Goal: Information Seeking & Learning: Find contact information

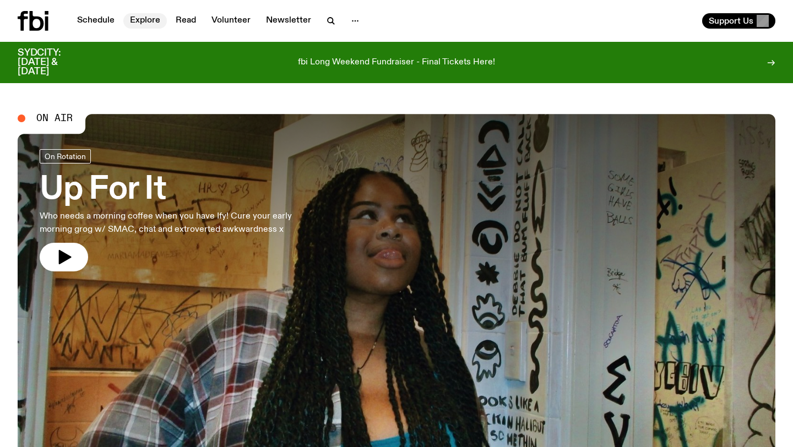
click at [155, 18] on link "Explore" at bounding box center [144, 20] width 43 height 15
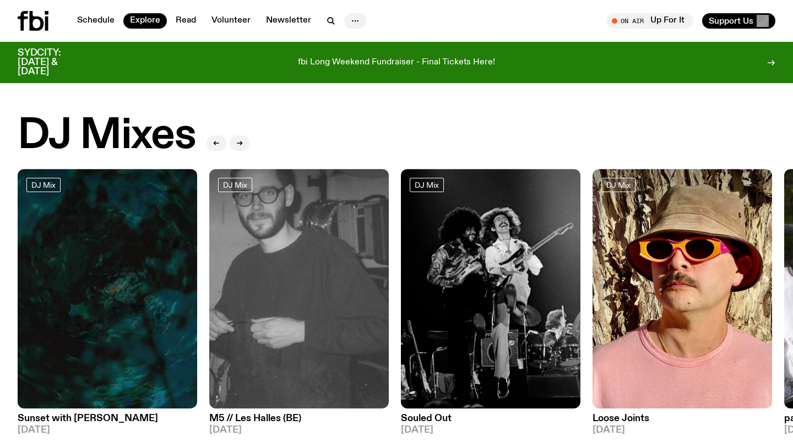
click at [351, 22] on icon "button" at bounding box center [355, 20] width 13 height 13
click at [352, 64] on link "Contact" at bounding box center [355, 62] width 55 height 15
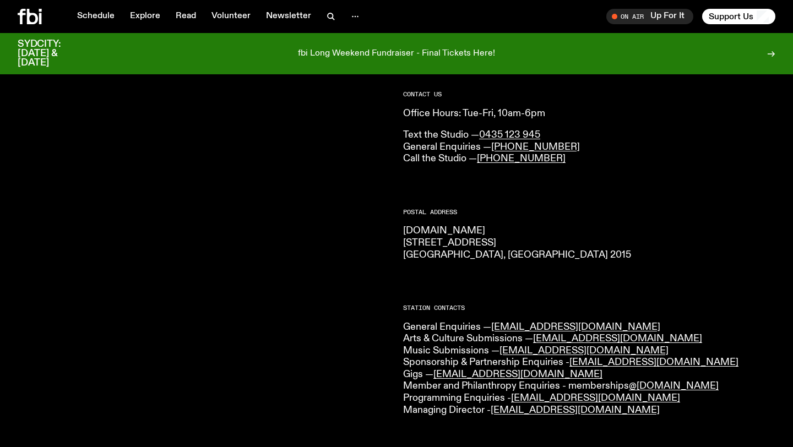
scroll to position [154, 0]
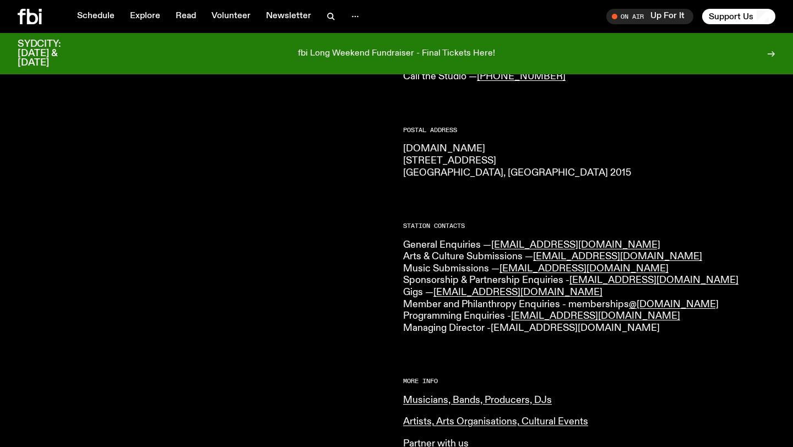
drag, startPoint x: 647, startPoint y: 330, endPoint x: 493, endPoint y: 329, distance: 153.6
click at [493, 329] on p "General Enquiries — [EMAIL_ADDRESS][DOMAIN_NAME] Arts & Culture Submissions — […" at bounding box center [589, 287] width 372 height 95
copy link "[EMAIL_ADDRESS][DOMAIN_NAME]"
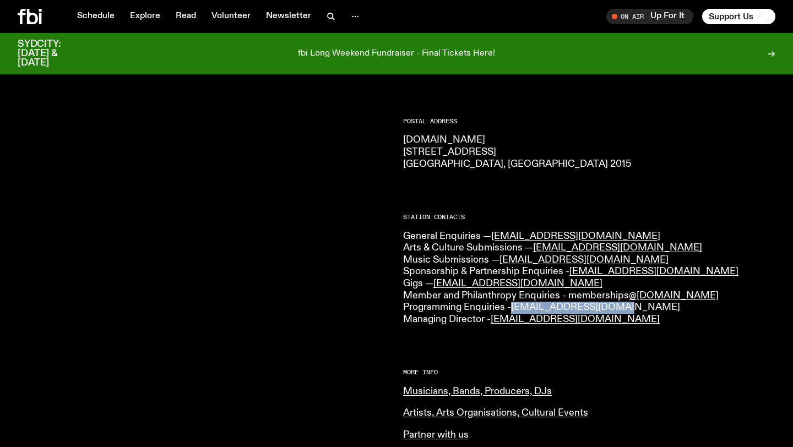
drag, startPoint x: 636, startPoint y: 307, endPoint x: 516, endPoint y: 304, distance: 120.1
click at [516, 304] on p "General Enquiries — [EMAIL_ADDRESS][DOMAIN_NAME] Arts & Culture Submissions — […" at bounding box center [589, 278] width 372 height 95
copy link "[EMAIL_ADDRESS][DOMAIN_NAME]"
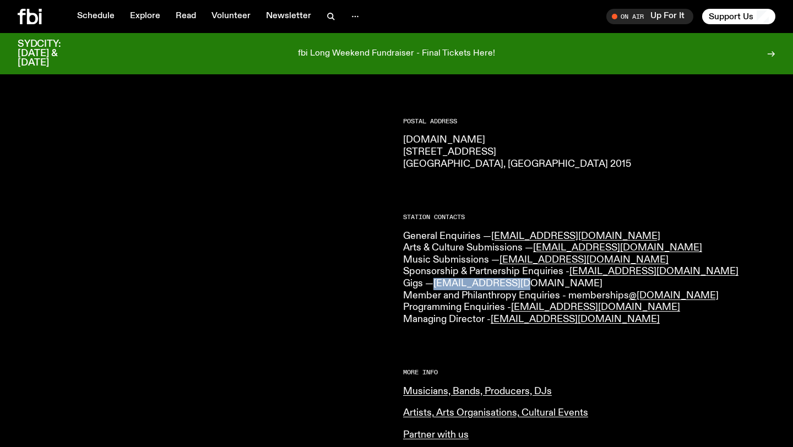
drag, startPoint x: 525, startPoint y: 283, endPoint x: 438, endPoint y: 283, distance: 87.5
click at [438, 283] on p "General Enquiries — [EMAIL_ADDRESS][DOMAIN_NAME] Arts & Culture Submissions — […" at bounding box center [589, 278] width 372 height 95
copy link "[EMAIL_ADDRESS][DOMAIN_NAME]"
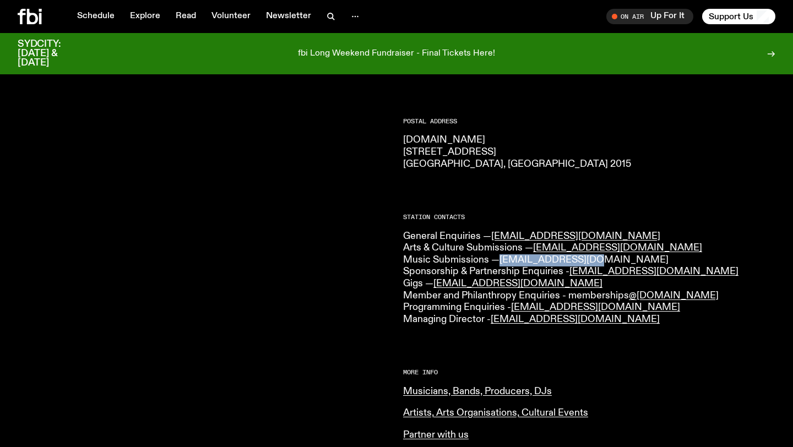
drag, startPoint x: 596, startPoint y: 257, endPoint x: 504, endPoint y: 257, distance: 92.0
click at [504, 257] on p "General Enquiries — [EMAIL_ADDRESS][DOMAIN_NAME] Arts & Culture Submissions — […" at bounding box center [589, 278] width 372 height 95
copy link "[EMAIL_ADDRESS][DOMAIN_NAME]"
drag, startPoint x: 643, startPoint y: 248, endPoint x: 555, endPoint y: 247, distance: 88.1
click at [555, 247] on p "General Enquiries — [EMAIL_ADDRESS][DOMAIN_NAME] Arts & Culture Submissions — […" at bounding box center [589, 278] width 372 height 95
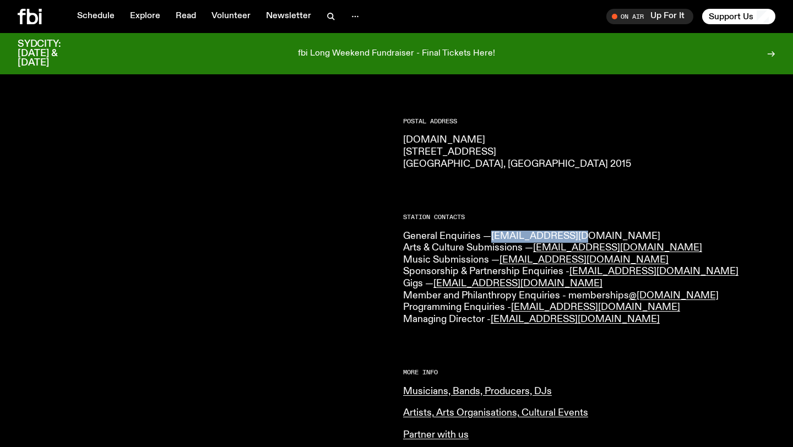
drag, startPoint x: 583, startPoint y: 234, endPoint x: 494, endPoint y: 235, distance: 88.7
click at [494, 235] on p "General Enquiries — [EMAIL_ADDRESS][DOMAIN_NAME] Arts & Culture Submissions — […" at bounding box center [589, 278] width 372 height 95
copy link "[EMAIL_ADDRESS][DOMAIN_NAME]"
